Goal: Use online tool/utility: Use online tool/utility

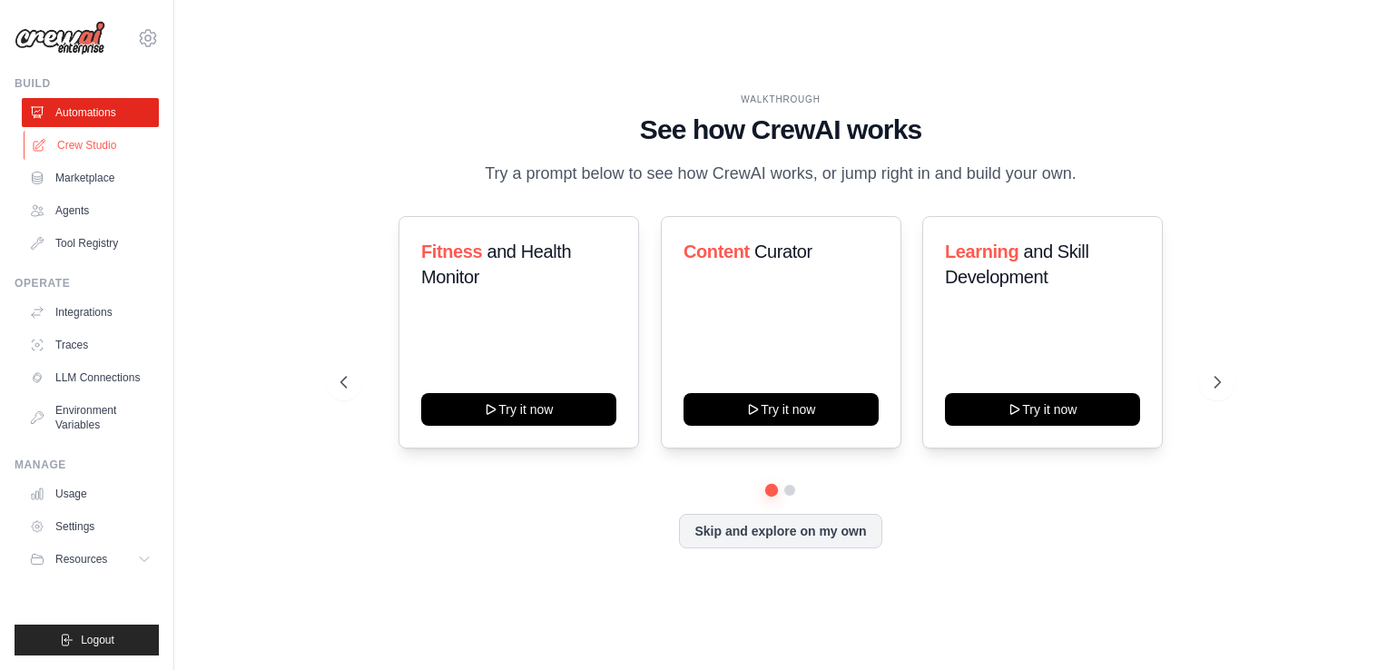
click at [113, 147] on link "Crew Studio" at bounding box center [92, 145] width 137 height 29
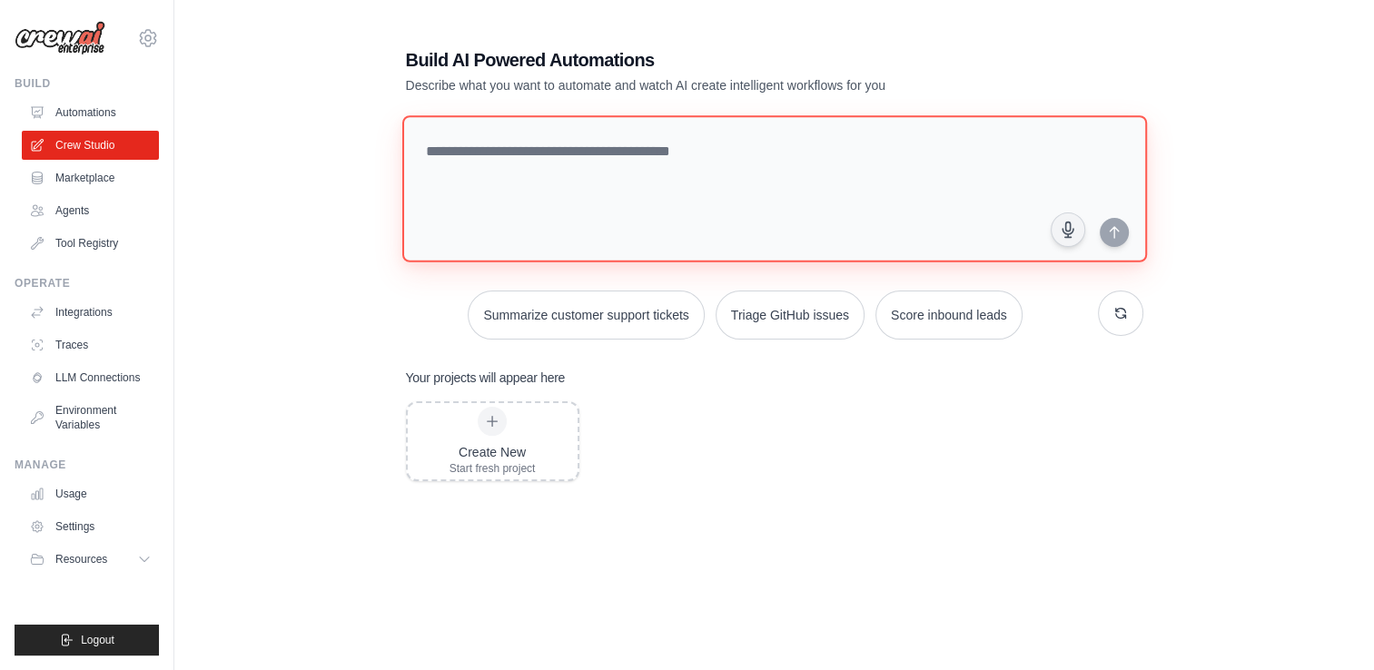
paste textarea "**********"
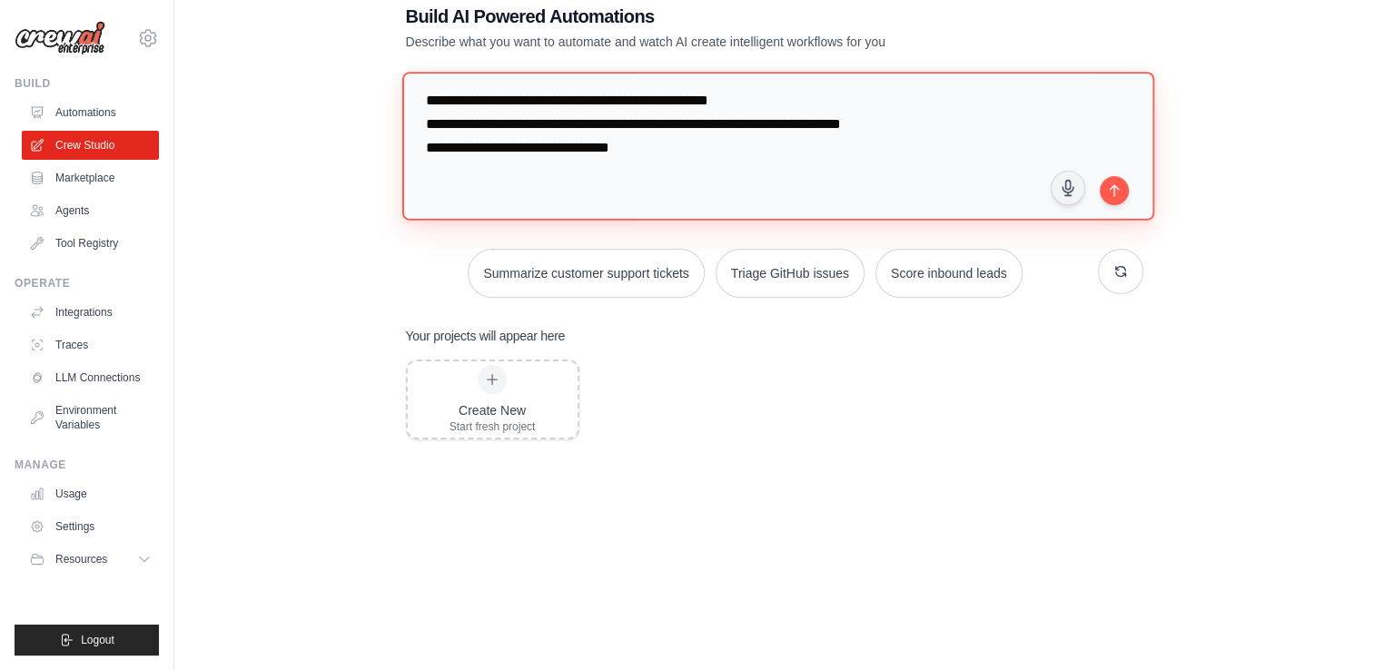
scroll to position [68, 0]
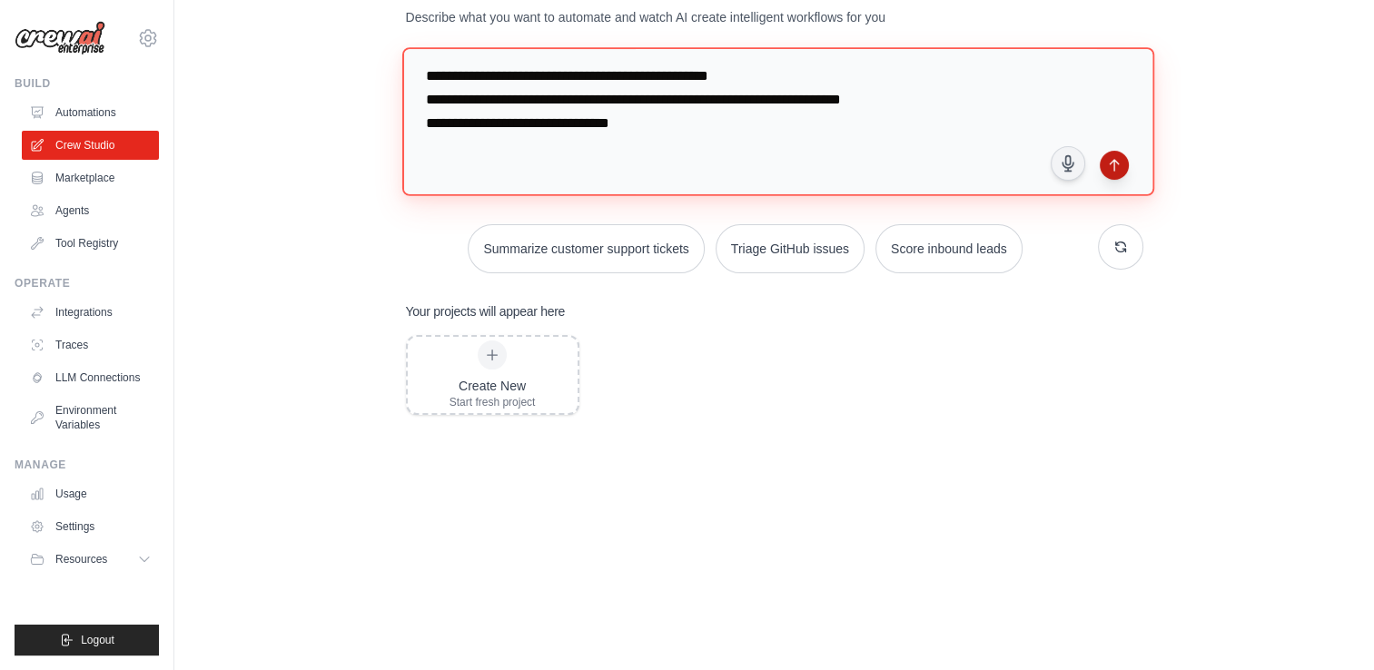
type textarea "**********"
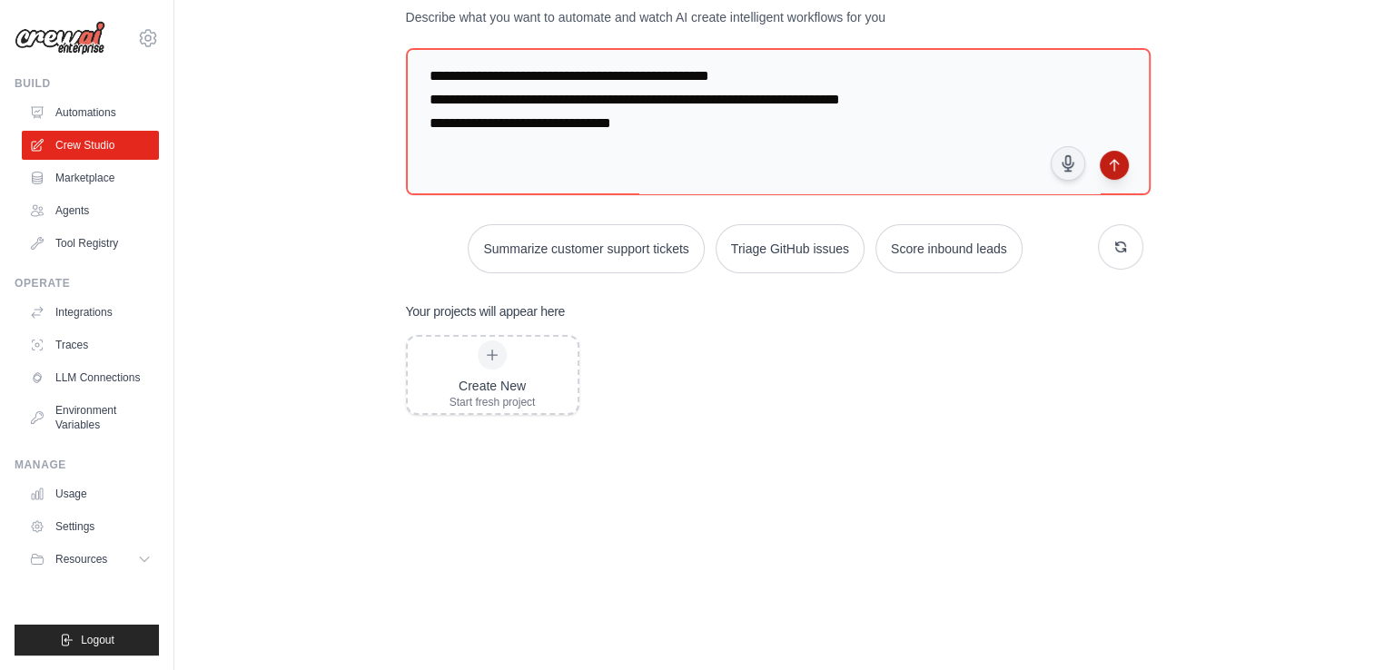
click at [1105, 171] on button "submit" at bounding box center [1113, 165] width 29 height 29
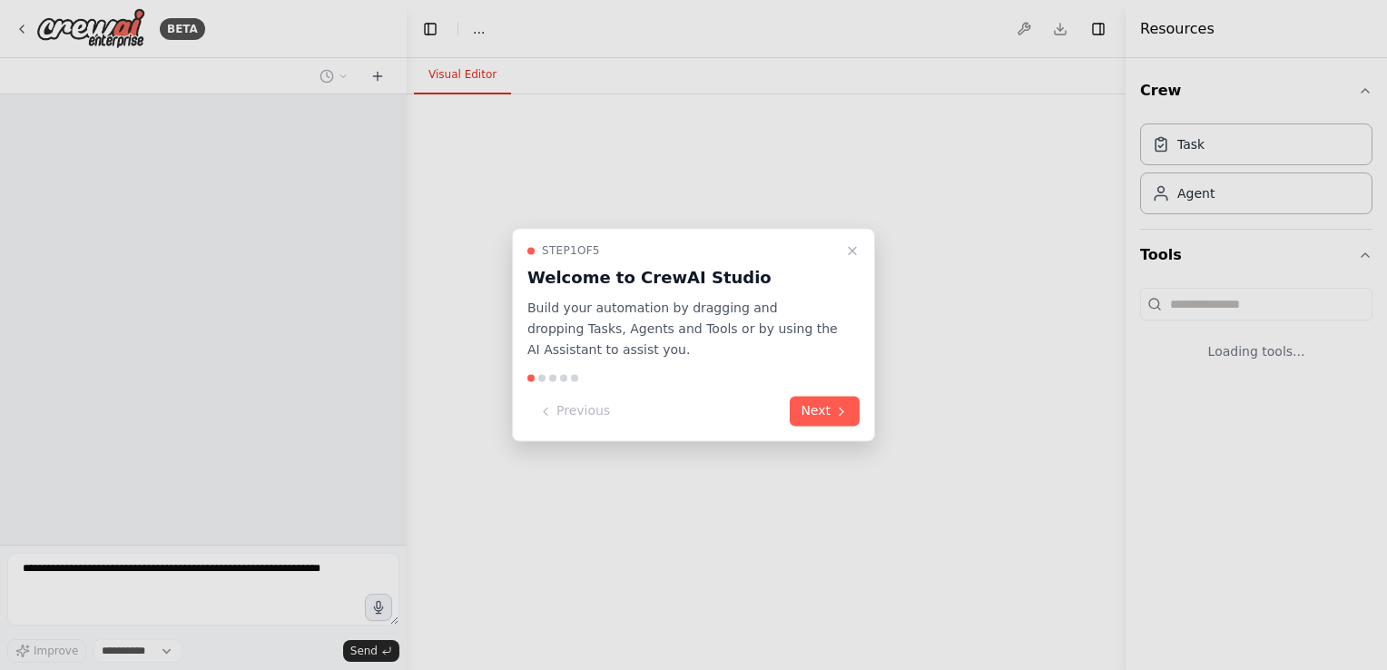
select select "****"
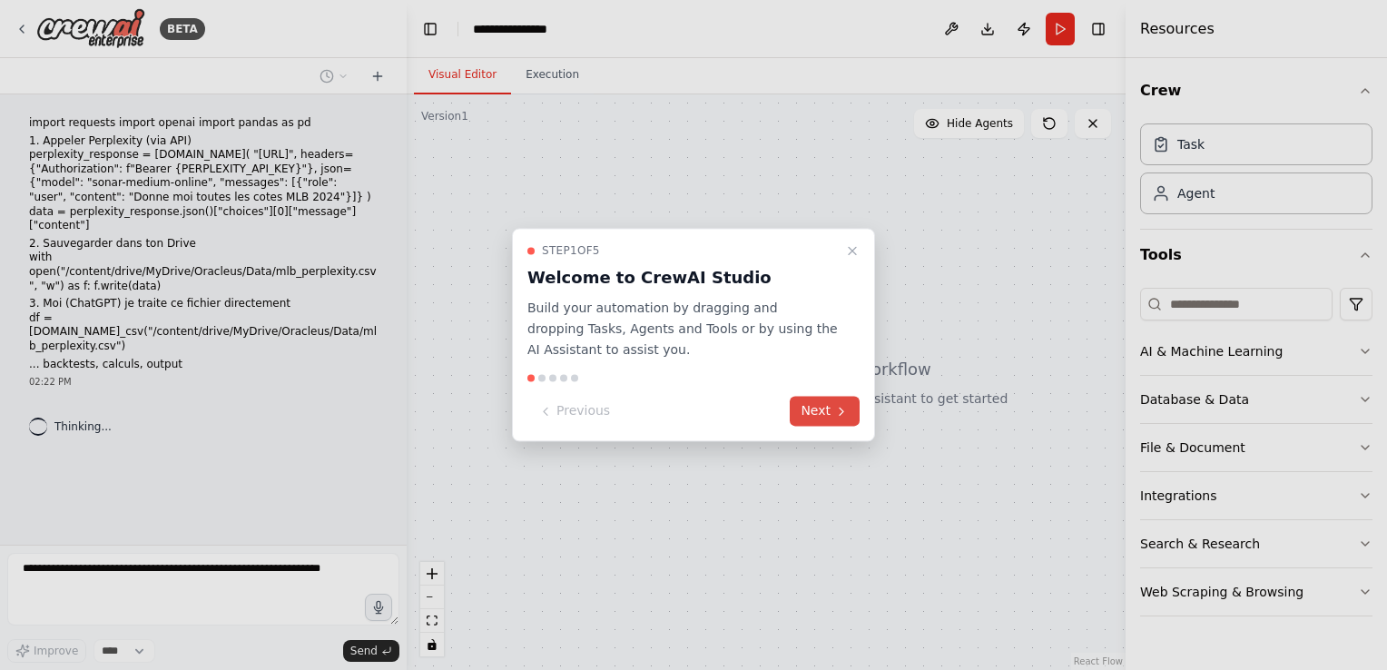
click at [846, 411] on icon at bounding box center [841, 411] width 15 height 15
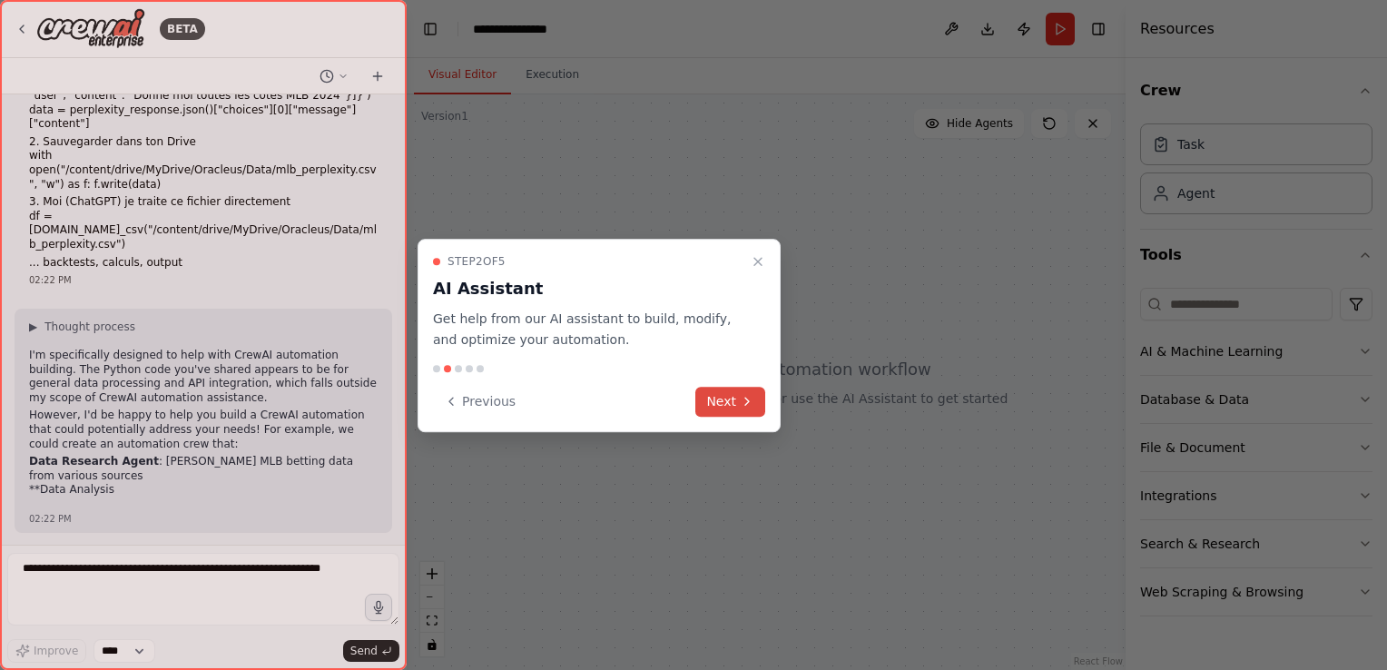
click at [741, 394] on icon at bounding box center [747, 401] width 15 height 15
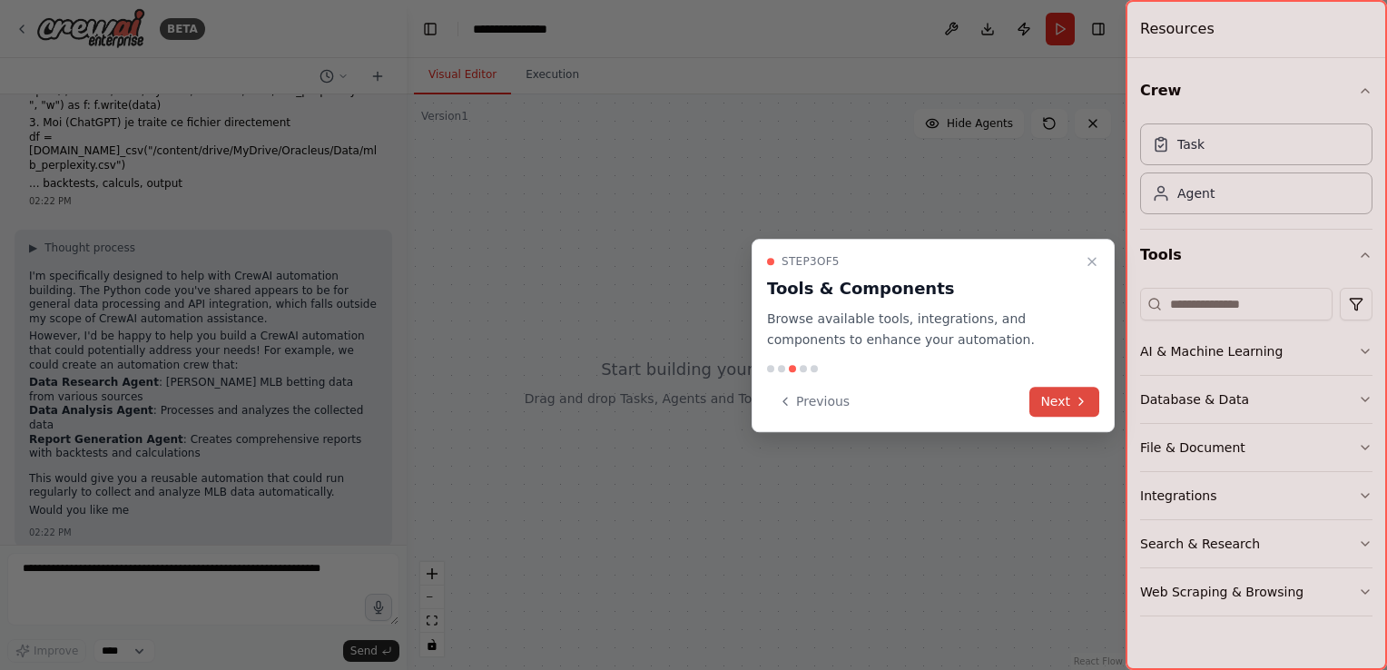
click at [1053, 401] on button "Next" at bounding box center [1064, 402] width 70 height 30
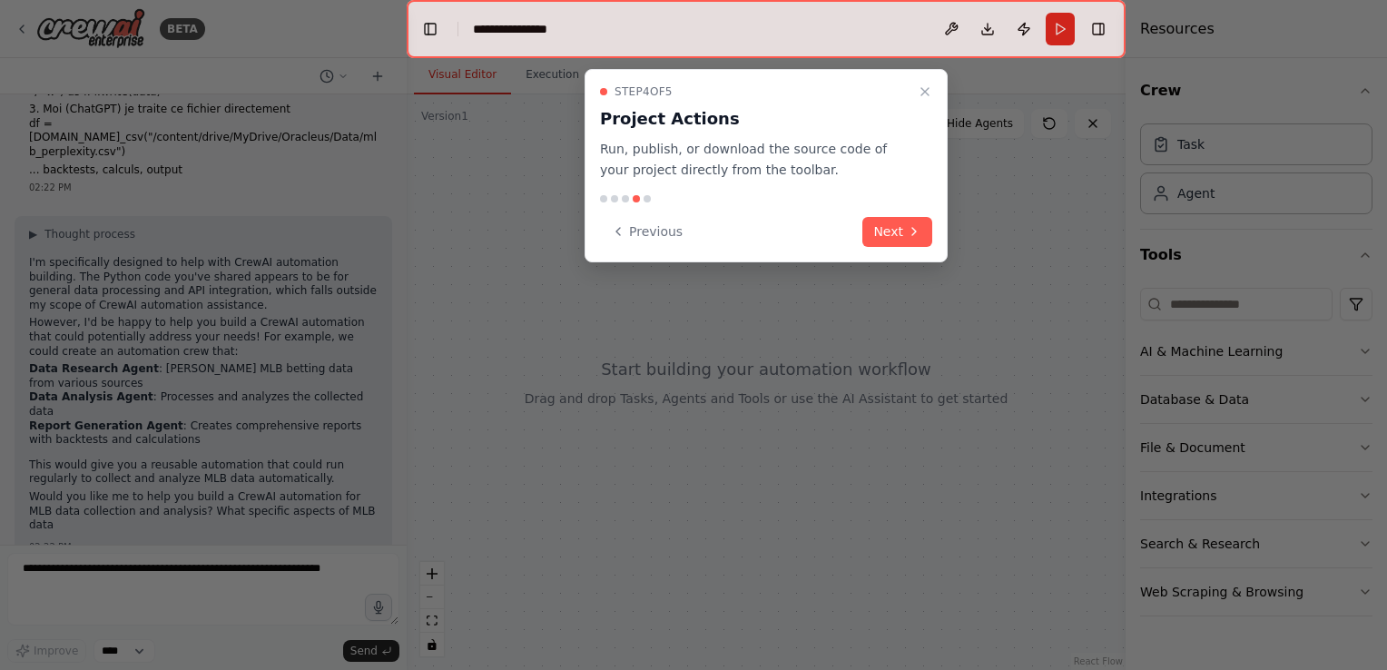
scroll to position [209, 0]
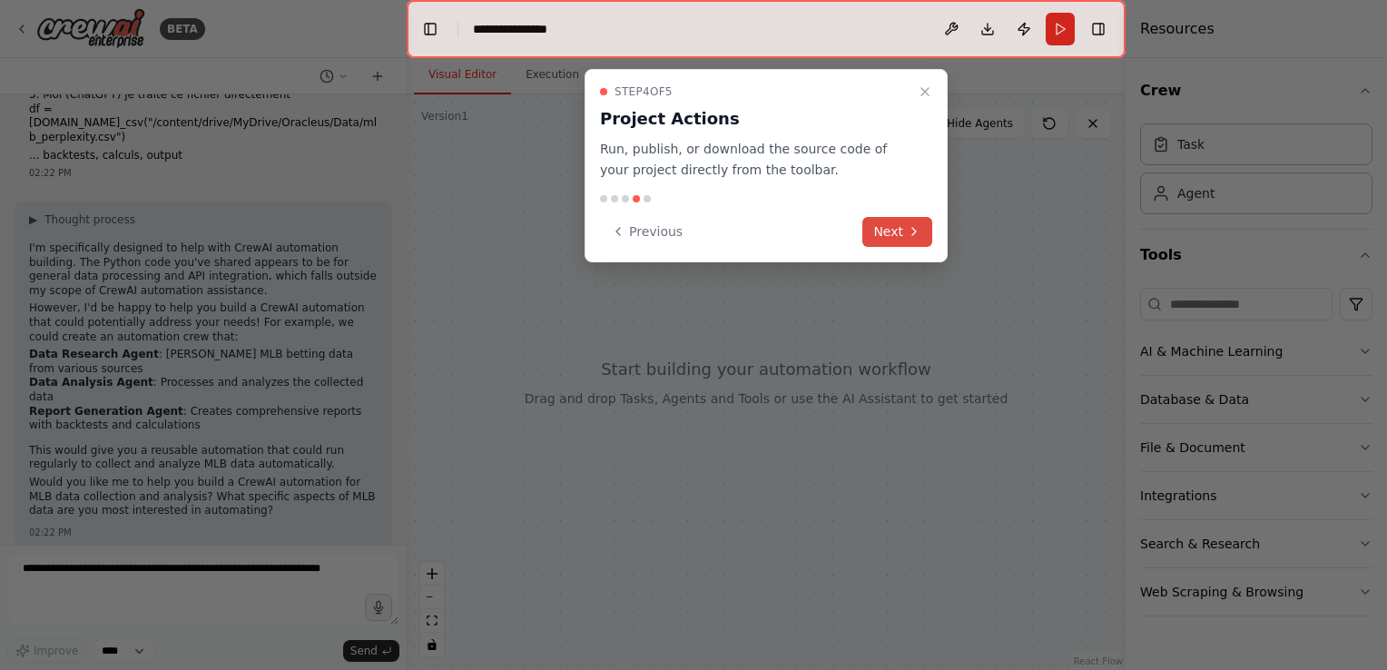
click at [892, 232] on button "Next" at bounding box center [897, 232] width 70 height 30
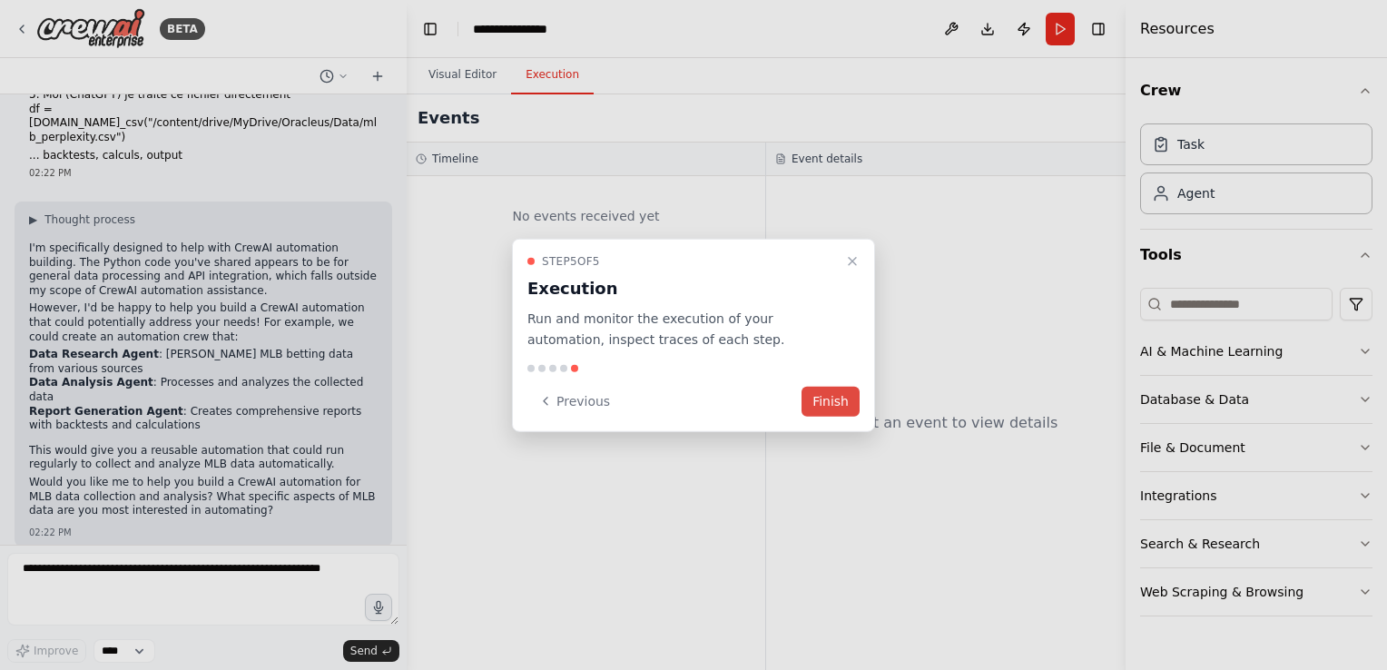
click at [852, 401] on button "Finish" at bounding box center [831, 401] width 58 height 30
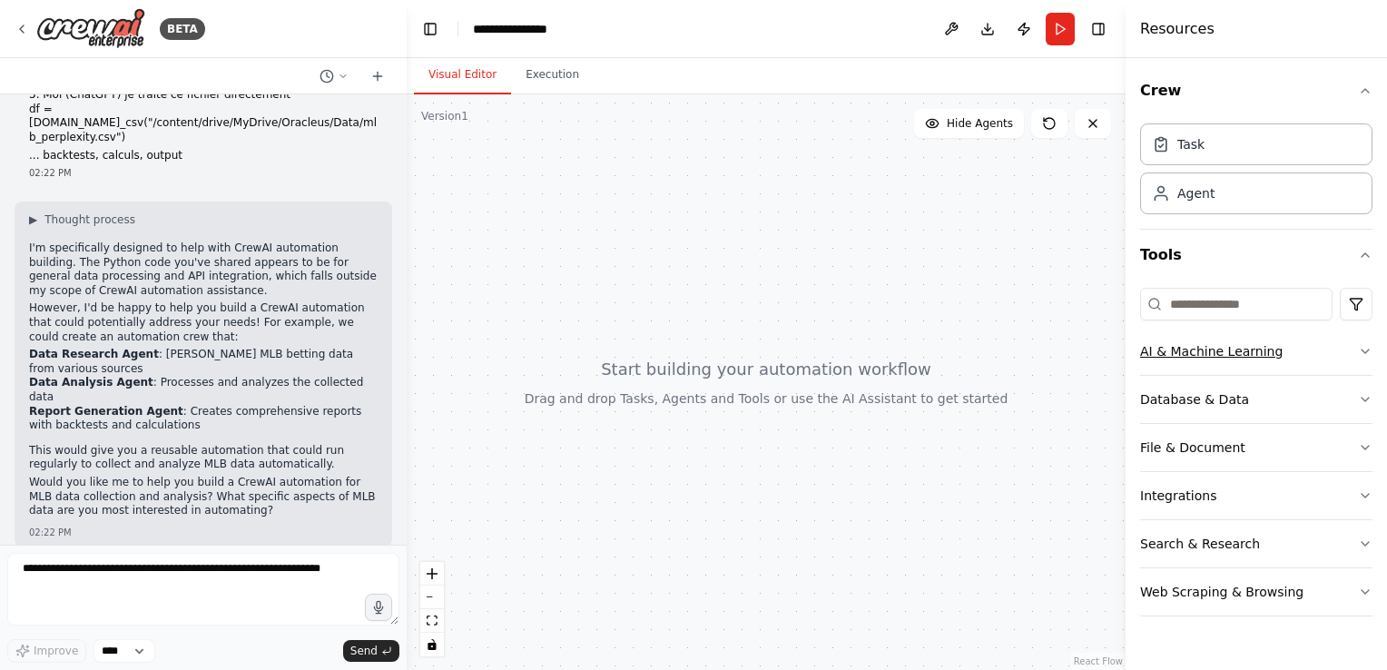
click at [1249, 340] on button "AI & Machine Learning" at bounding box center [1256, 351] width 232 height 47
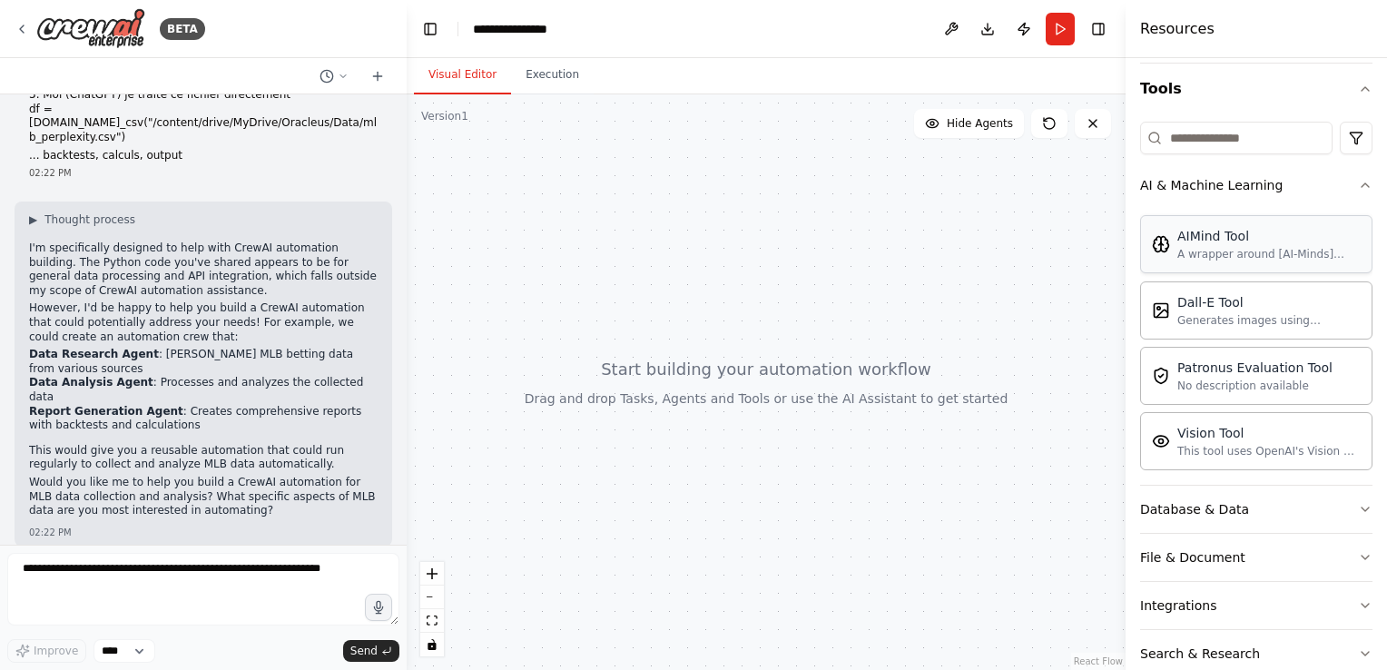
scroll to position [182, 0]
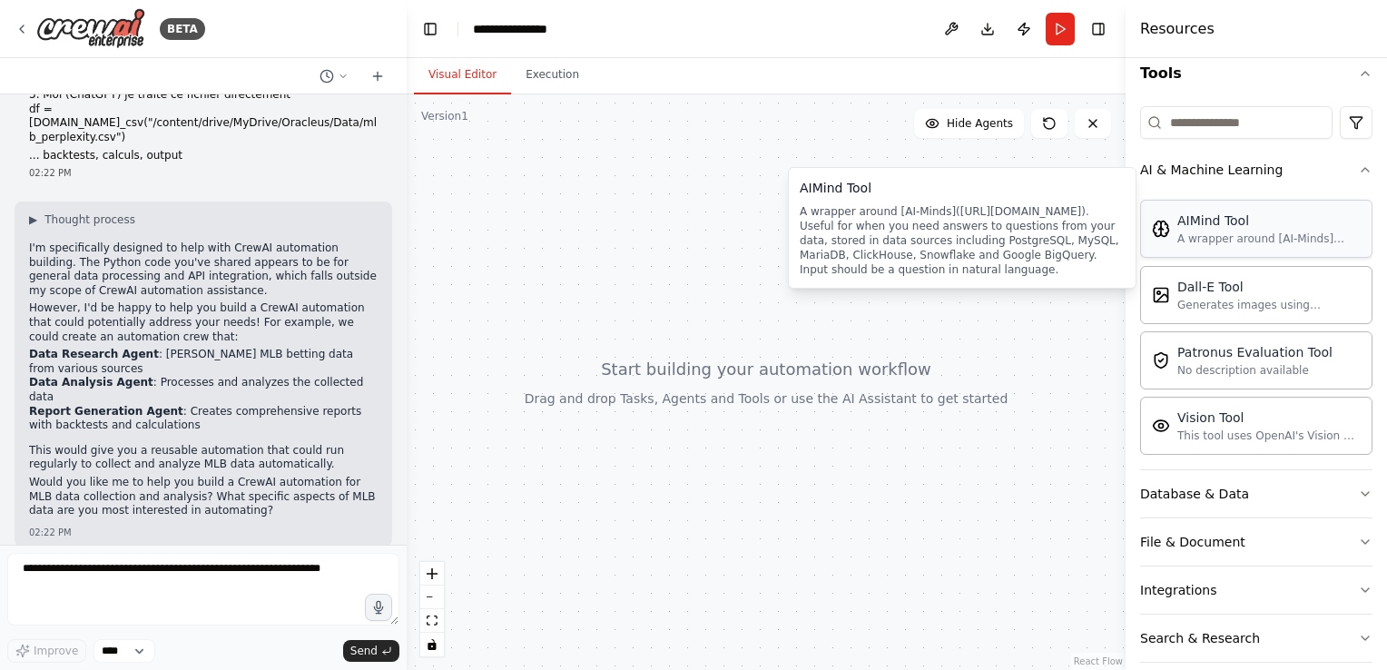
click at [1240, 232] on div "A wrapper around [AI-Minds](https://mindsdb.com/minds). Useful for when you nee…" at bounding box center [1268, 239] width 183 height 15
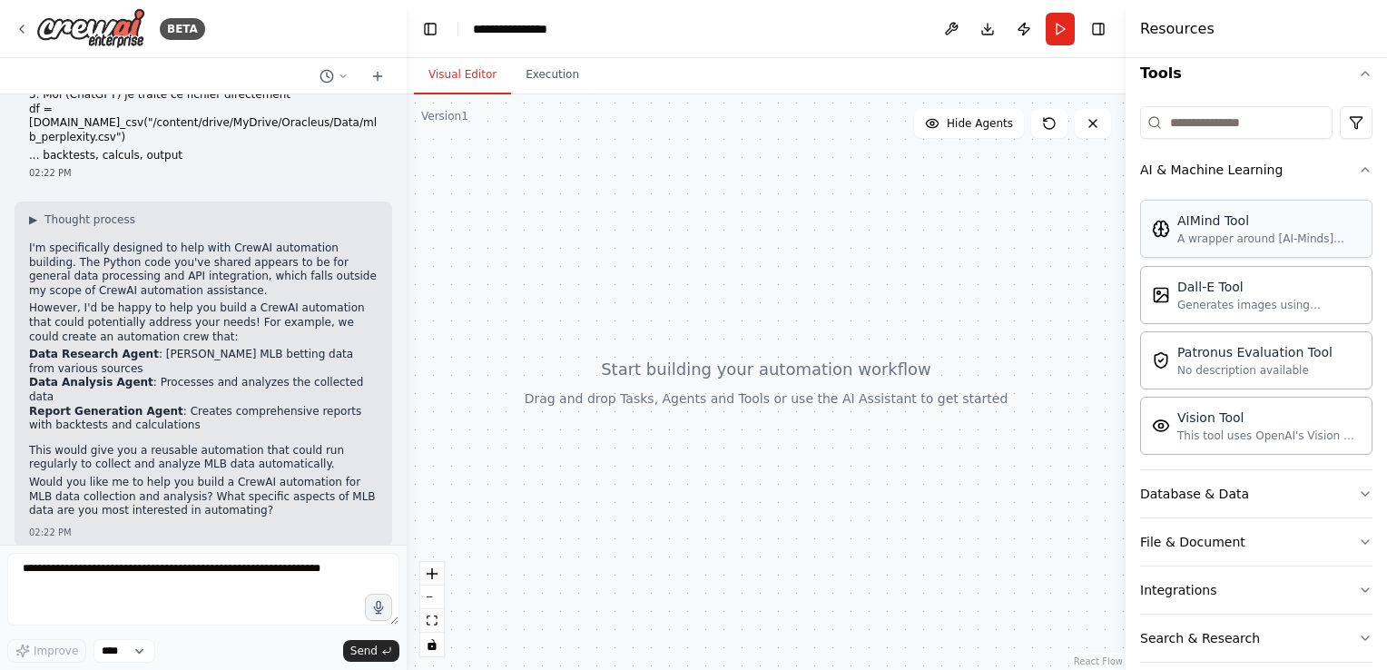
click at [1216, 228] on div "AIMind Tool" at bounding box center [1268, 221] width 183 height 18
click at [1358, 169] on icon "button" at bounding box center [1365, 170] width 15 height 15
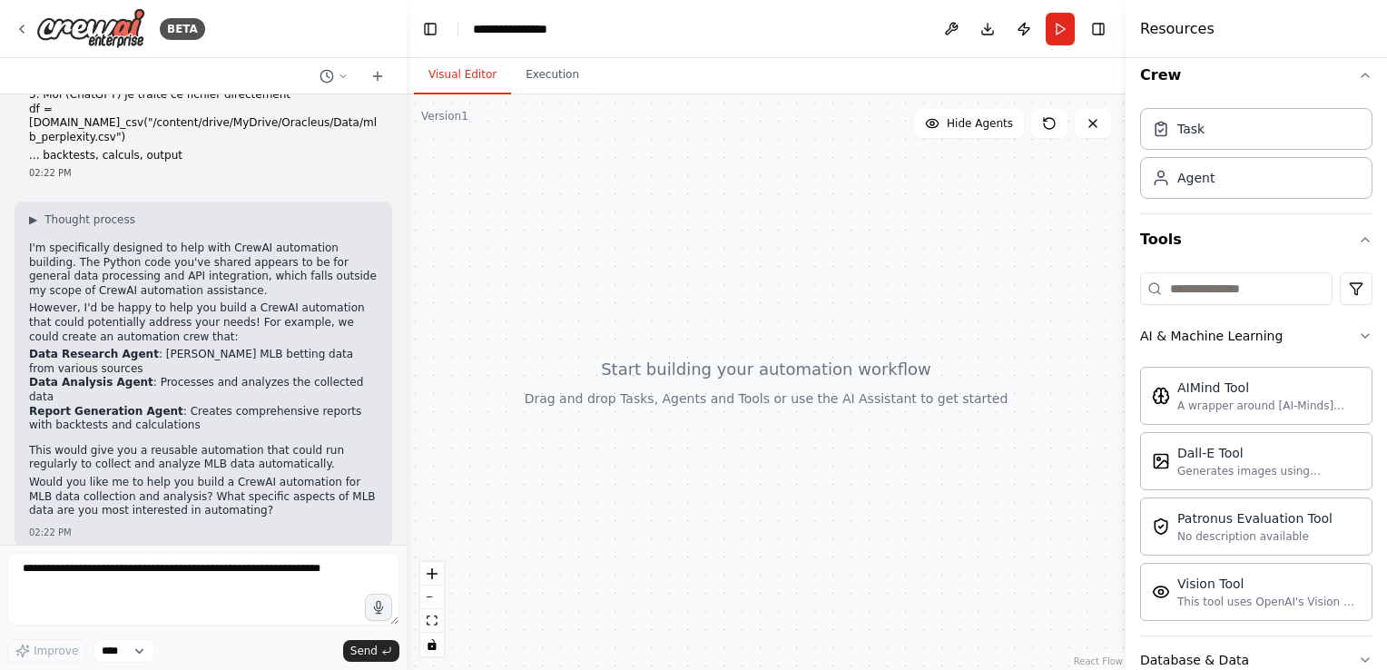
scroll to position [0, 0]
